Goal: Transaction & Acquisition: Purchase product/service

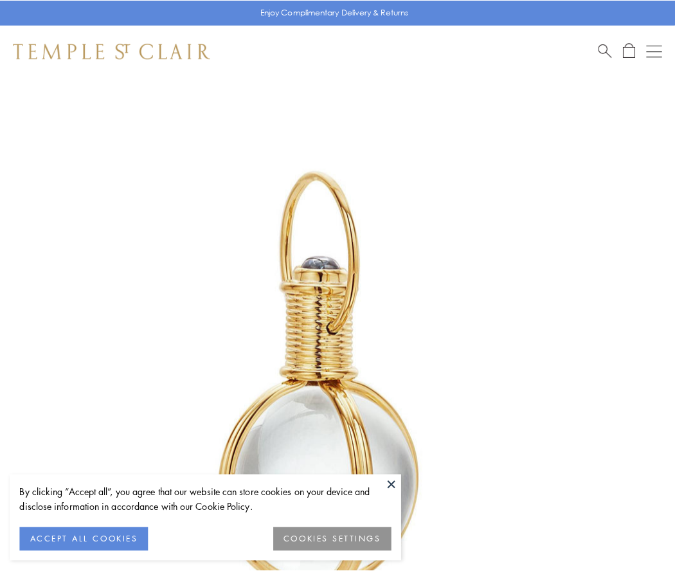
scroll to position [336, 0]
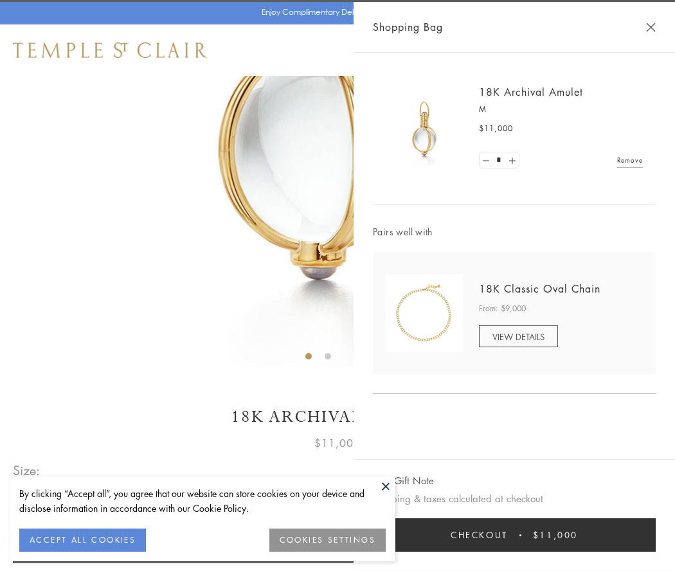
click at [515, 535] on button "Checkout $11,000" at bounding box center [514, 535] width 283 height 33
